Goal: Task Accomplishment & Management: Complete application form

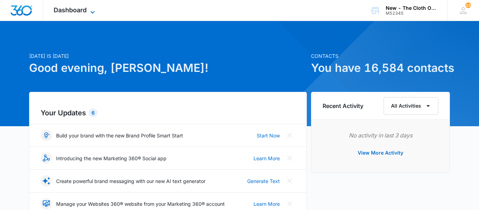
click at [89, 9] on icon at bounding box center [92, 12] width 8 height 8
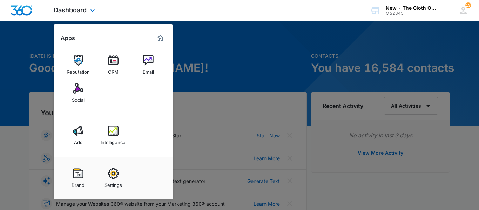
click at [115, 51] on div "Reputation CRM Email Social" at bounding box center [113, 79] width 119 height 71
click at [115, 58] on img at bounding box center [113, 60] width 11 height 11
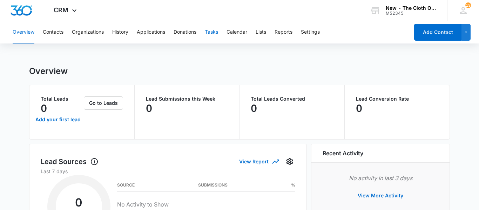
click at [212, 36] on button "Tasks" at bounding box center [211, 32] width 13 height 22
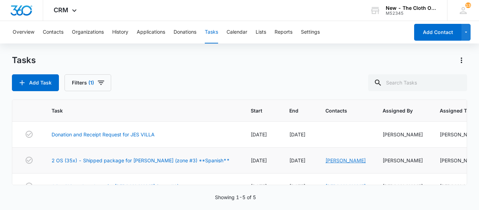
click at [326, 160] on link "Johana Brito" at bounding box center [346, 161] width 40 height 6
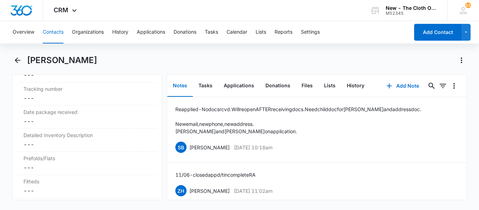
scroll to position [1700, 0]
click at [34, 152] on div "Detailed Inventory Description Cancel Save Changes ---" at bounding box center [87, 139] width 139 height 23
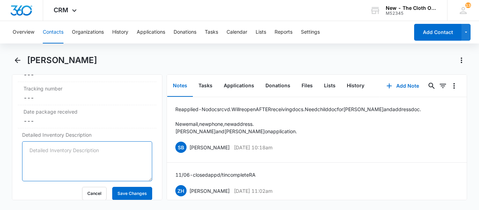
click at [40, 162] on textarea "Detailed Inventory Description" at bounding box center [87, 161] width 130 height 40
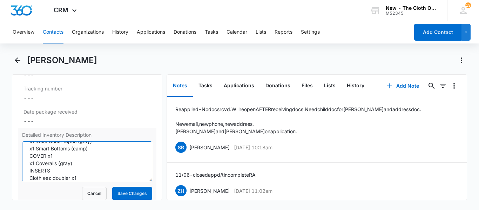
scroll to position [98, 0]
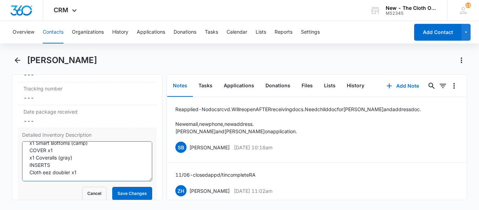
click at [81, 181] on textarea "Antoine OS POCKETS x13 x3 Nora's Nursery (brown,tan,gold) x4 Mama Koala (2 jung…" at bounding box center [87, 161] width 130 height 40
click at [80, 180] on textarea "Antoine OS POCKETS x13 x3 Nora's Nursery (brown,tan,gold) x4 Mama Koala (2 jung…" at bounding box center [87, 161] width 130 height 40
click at [35, 181] on textarea "Antoine OS POCKETS x13 x3 Nora's Nursery (brown,tan,gold) x4 Mama Koala (2 jung…" at bounding box center [87, 161] width 130 height 40
click at [77, 173] on textarea "Antoine OS POCKETS x13 x3 Nora's Nursery (brown,tan,gold) x4 Mama Koala (2 jung…" at bounding box center [87, 161] width 130 height 40
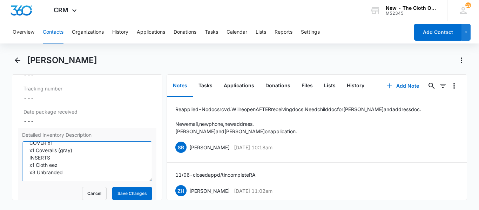
click at [54, 181] on textarea "Antoine OS POCKETS x13 x3 Nora's Nursery (brown,tan,gold) x4 Mama Koala (2 jung…" at bounding box center [87, 161] width 130 height 40
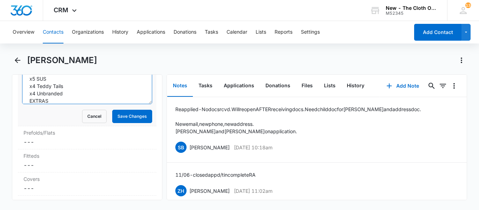
scroll to position [282, 0]
type textarea "Antoine OS POCKETS x13 x3 Nora's Nursery (brown,tan,gold) x4 Mama Koala (2 jung…"
click at [45, 123] on div "Cancel Save Changes" at bounding box center [87, 116] width 130 height 13
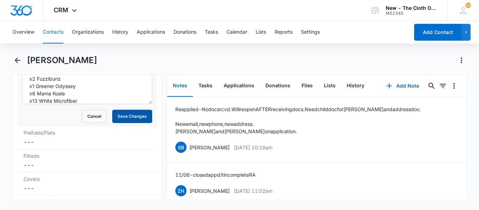
click at [136, 118] on button "Save Changes" at bounding box center [132, 116] width 40 height 13
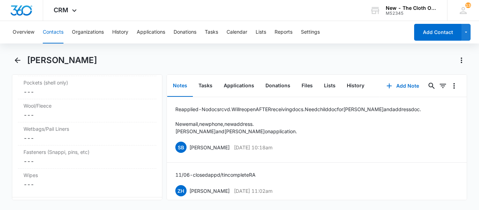
scroll to position [2053, 0]
click at [74, 98] on div "Pockets (shell only) Cancel Save Changes ---" at bounding box center [87, 86] width 139 height 23
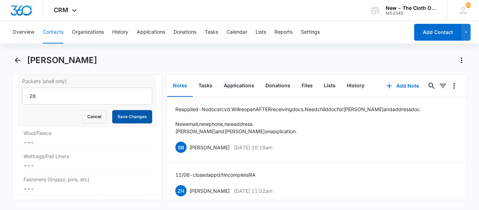
type input "26"
click at [129, 122] on button "Save Changes" at bounding box center [132, 116] width 40 height 13
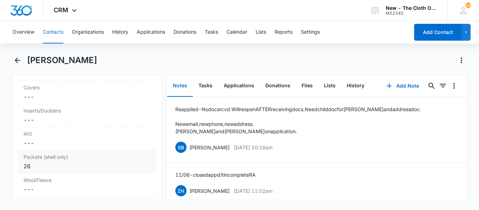
scroll to position [1976, 0]
click at [98, 125] on dd "Cancel Save Changes ---" at bounding box center [87, 121] width 127 height 8
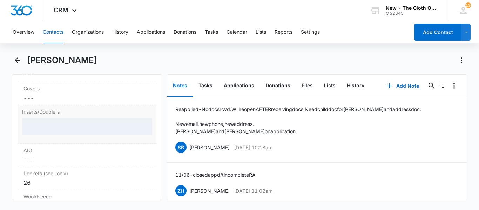
click at [69, 131] on div at bounding box center [87, 126] width 130 height 17
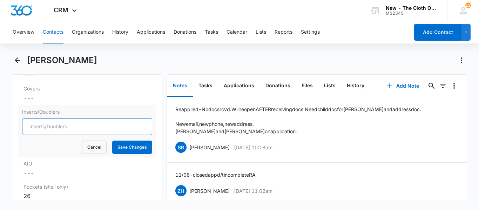
click at [69, 131] on input "Inserts/Doublers" at bounding box center [87, 126] width 130 height 17
type input "52"
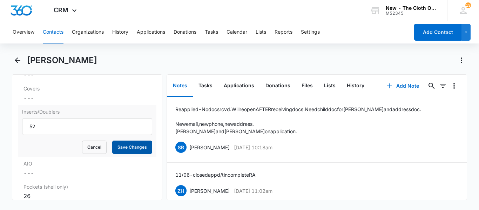
click at [131, 154] on button "Save Changes" at bounding box center [132, 147] width 40 height 13
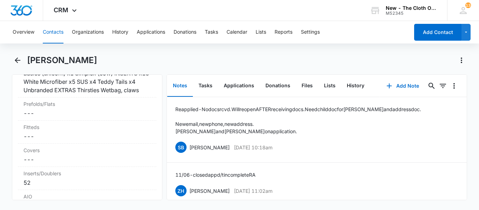
scroll to position [1910, 0]
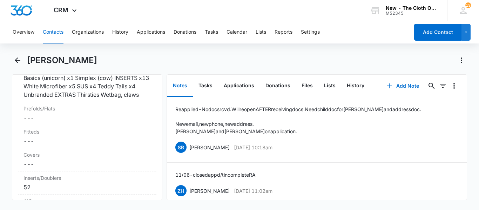
click at [47, 122] on dd "Cancel Save Changes ---" at bounding box center [87, 118] width 127 height 8
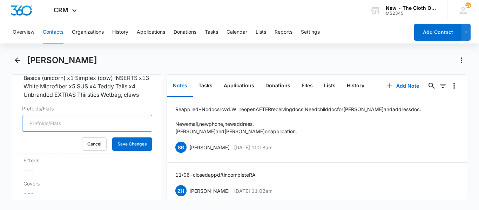
click at [47, 128] on input "Prefolds/Flats" at bounding box center [87, 123] width 130 height 17
type input "3"
click at [145, 151] on button "Save Changes" at bounding box center [132, 144] width 40 height 13
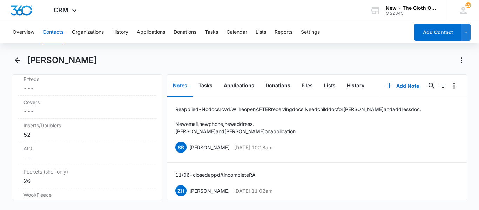
scroll to position [1965, 0]
click at [122, 150] on label "AIO" at bounding box center [87, 145] width 127 height 7
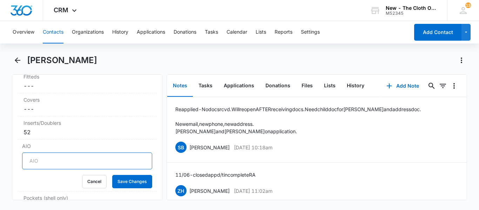
click at [94, 169] on input "AIO" at bounding box center [87, 161] width 130 height 17
type input "6"
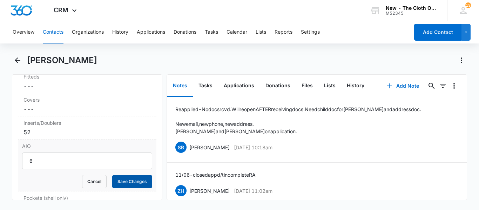
click at [127, 188] on button "Save Changes" at bounding box center [132, 181] width 40 height 13
click at [66, 113] on dd "Cancel Save Changes ---" at bounding box center [87, 109] width 127 height 8
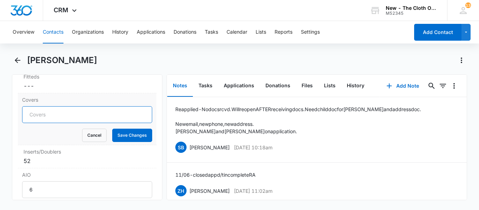
click at [40, 123] on input "Covers" at bounding box center [87, 114] width 130 height 17
type input "2"
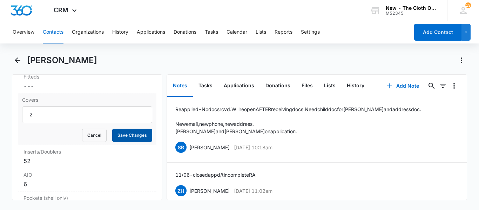
click at [119, 142] on button "Save Changes" at bounding box center [132, 135] width 40 height 13
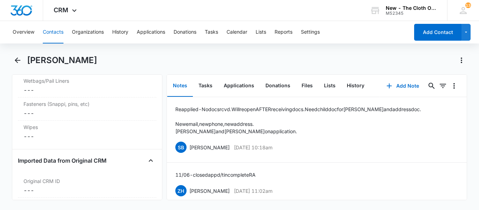
scroll to position [2100, 0]
click at [54, 84] on label "Wetbags/Pail Liners" at bounding box center [87, 79] width 127 height 7
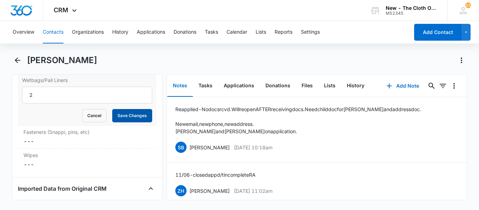
type input "2"
click at [146, 122] on button "Save Changes" at bounding box center [132, 115] width 40 height 13
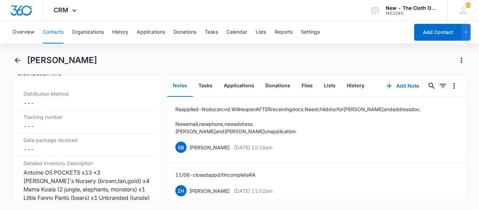
scroll to position [1673, 0]
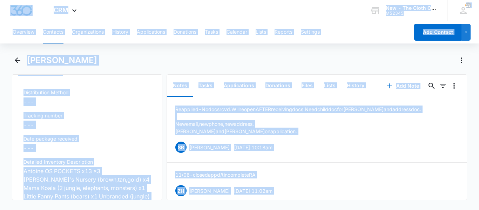
click at [329, 62] on div "Johana Brito" at bounding box center [247, 60] width 440 height 11
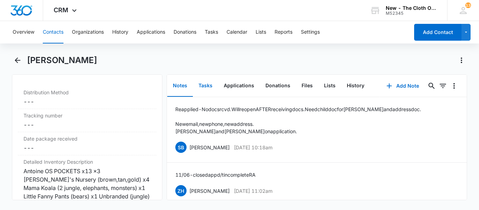
click at [209, 91] on button "Tasks" at bounding box center [205, 86] width 25 height 22
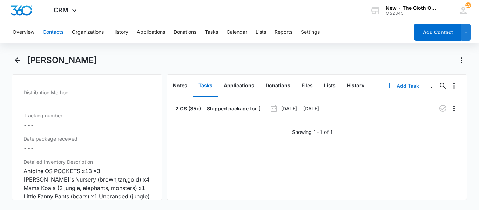
click at [400, 87] on button "Add Task" at bounding box center [403, 86] width 46 height 17
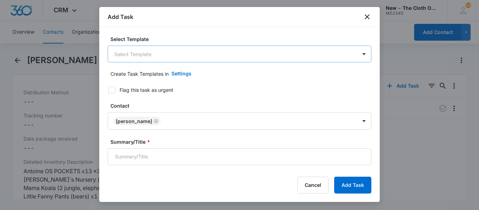
click at [142, 60] on body "CRM Apps Reputation CRM Email Social Ads Intelligence Brand Settings New - The …" at bounding box center [239, 105] width 479 height 210
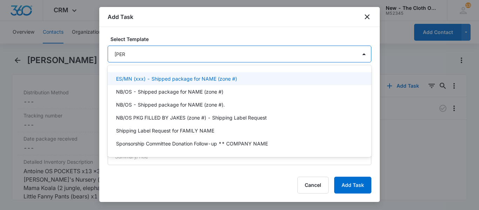
type input "shippi"
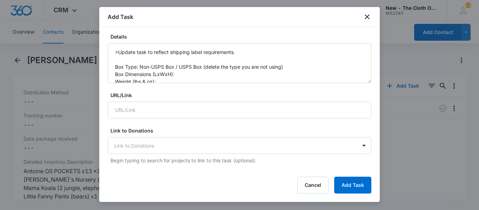
scroll to position [144, 0]
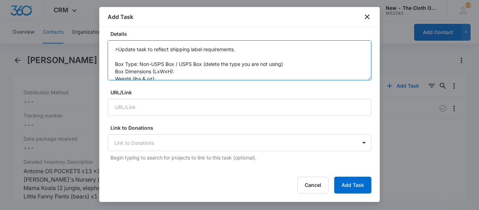
click at [179, 77] on textarea ">Update task to reflect shipping label requirements. Box Type: Non-USPS Box / U…" at bounding box center [240, 60] width 264 height 40
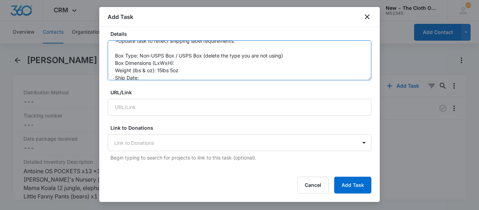
scroll to position [10, 0]
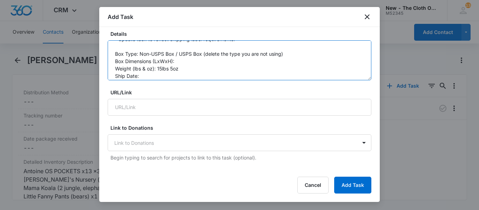
drag, startPoint x: 175, startPoint y: 62, endPoint x: 325, endPoint y: 54, distance: 150.4
click at [325, 54] on textarea ">Update task to reflect shipping label requirements. Box Type: Non-USPS Box / U…" at bounding box center [240, 60] width 264 height 40
click at [208, 55] on textarea ">Update task to reflect shipping label requirements. Box Type: Non-USPS Box Box…" at bounding box center [240, 60] width 264 height 40
click at [204, 65] on textarea ">Update task to reflect shipping label requirements. Box Type: Non-USPS Box Box…" at bounding box center [240, 60] width 264 height 40
click at [151, 78] on textarea ">Update task to reflect shipping label requirements. Box Type: Non-USPS Box Box…" at bounding box center [240, 60] width 264 height 40
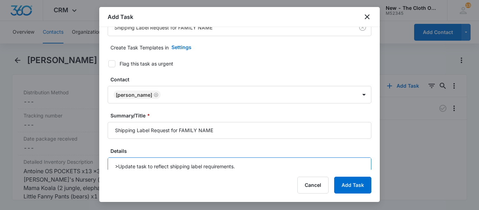
scroll to position [31, 0]
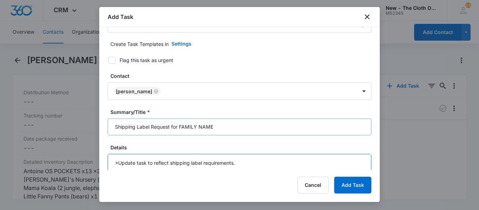
type textarea ">Update task to reflect shipping label requirements. Box Type: Non-USPS Box Box…"
drag, startPoint x: 212, startPoint y: 123, endPoint x: 180, endPoint y: 120, distance: 32.4
click at [180, 120] on input "Shipping Label Request for FAMILY NAME" at bounding box center [240, 127] width 264 height 17
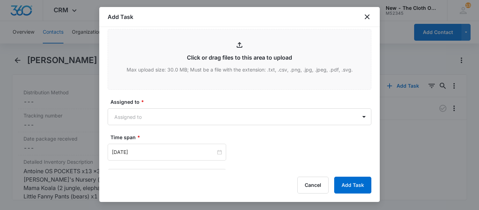
scroll to position [353, 0]
type input "Shipping Label Request for J.Brito"
click at [185, 116] on body "CRM Apps Reputation CRM Email Social Ads Intelligence Brand Settings New - The …" at bounding box center [239, 105] width 479 height 210
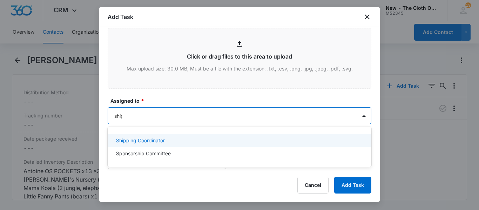
type input "shipp"
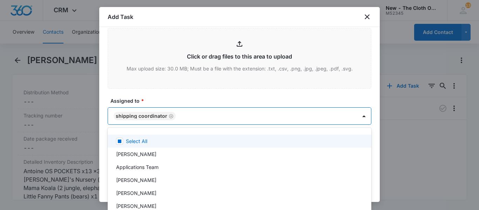
click at [364, 118] on div at bounding box center [239, 105] width 479 height 210
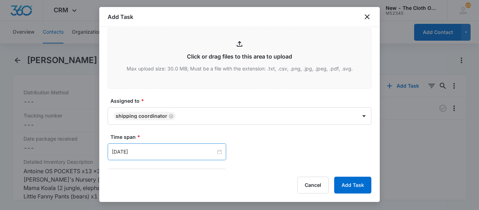
click at [197, 156] on div "Sep 26, 2024" at bounding box center [167, 151] width 119 height 17
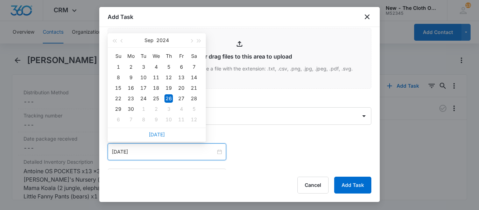
click at [161, 135] on link "Today" at bounding box center [157, 135] width 16 height 6
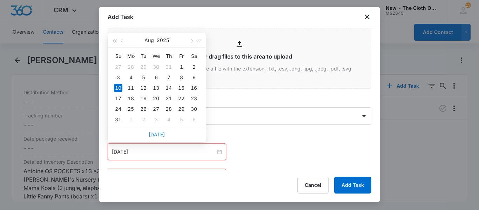
type input "Aug 10, 2025"
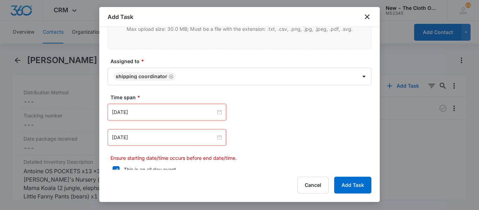
scroll to position [403, 0]
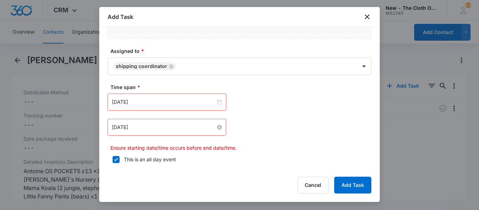
click at [142, 128] on input "Sep 27, 2024" at bounding box center [164, 128] width 104 height 8
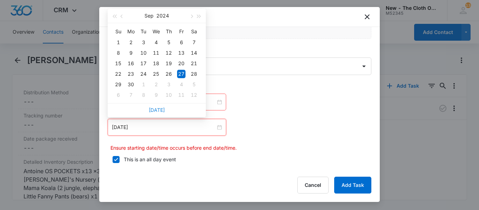
click at [157, 112] on link "Today" at bounding box center [157, 110] width 16 height 6
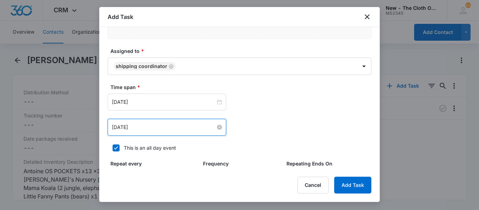
click at [158, 131] on input "Aug 10, 2025" at bounding box center [164, 128] width 104 height 8
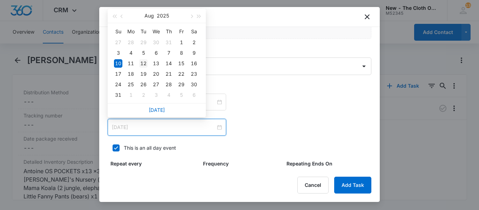
type input "Aug 12, 2025"
click at [147, 64] on div "12" at bounding box center [143, 63] width 8 height 8
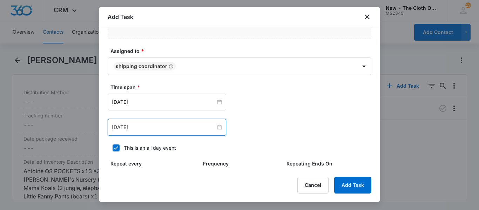
click at [329, 108] on div "Aug 10, 2025 Aug 2025 Su Mo Tu We Th Fr Sa 27 28 29 30 31 1 2 3 4 5 6 7 8 9 10 …" at bounding box center [240, 102] width 264 height 17
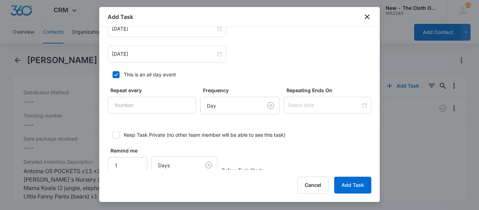
scroll to position [489, 0]
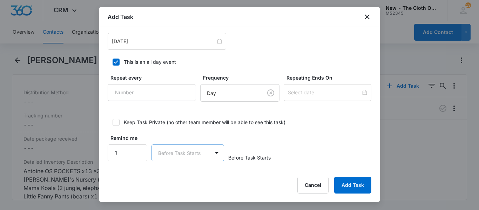
click at [334, 141] on div "Remind me 1 Before Task Starts Before Task Starts" at bounding box center [240, 147] width 264 height 27
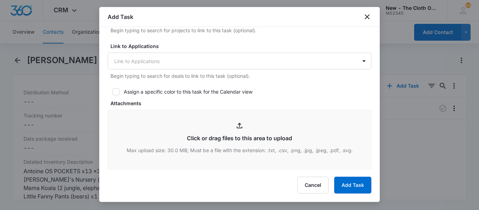
scroll to position [0, 0]
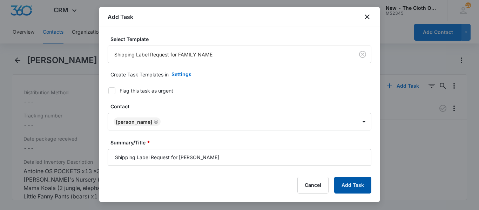
click at [351, 184] on button "Add Task" at bounding box center [352, 185] width 37 height 17
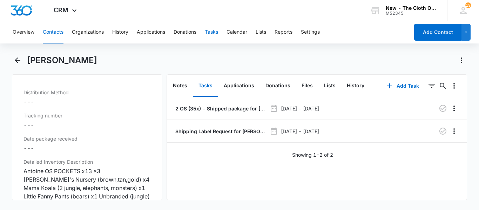
click at [211, 33] on button "Tasks" at bounding box center [211, 32] width 13 height 22
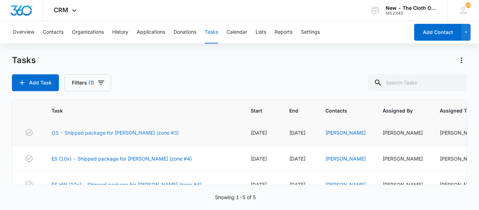
scroll to position [66, 0]
